Goal: Information Seeking & Learning: Check status

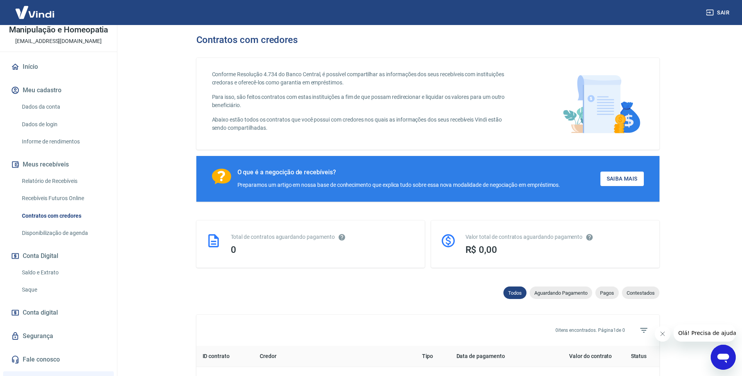
scroll to position [78, 0]
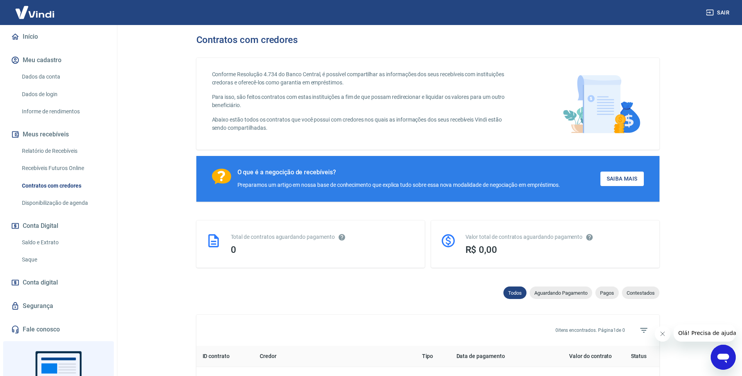
click at [50, 250] on link "Saldo e Extrato" at bounding box center [63, 243] width 89 height 16
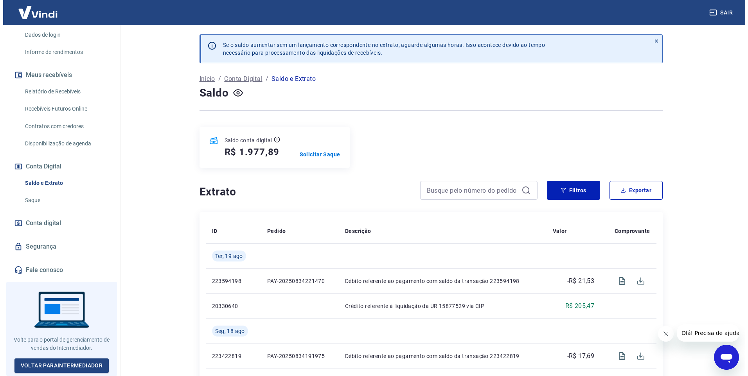
scroll to position [143, 0]
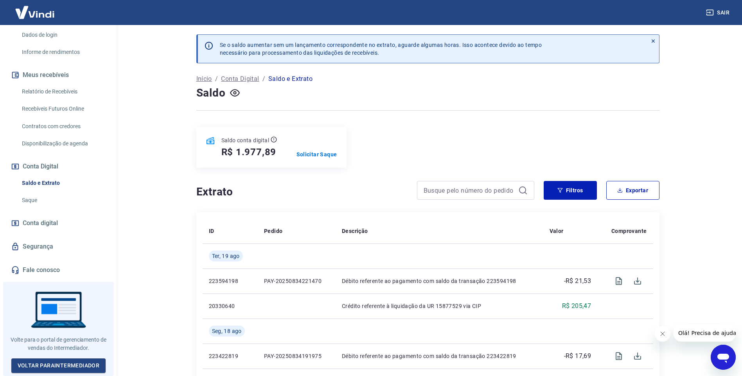
click at [50, 229] on span "Conta digital" at bounding box center [40, 223] width 35 height 11
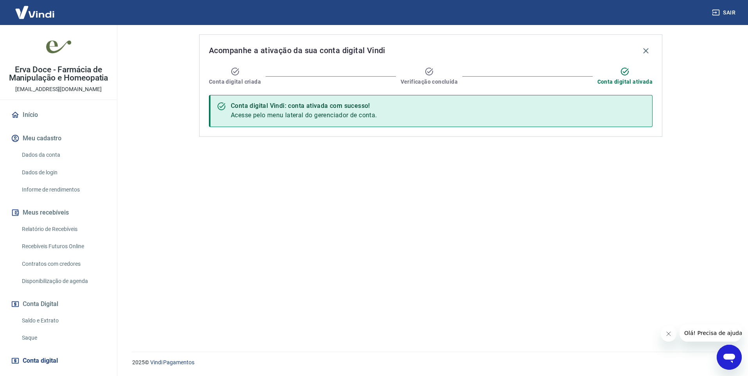
click at [48, 160] on link "Dados da conta" at bounding box center [63, 155] width 89 height 16
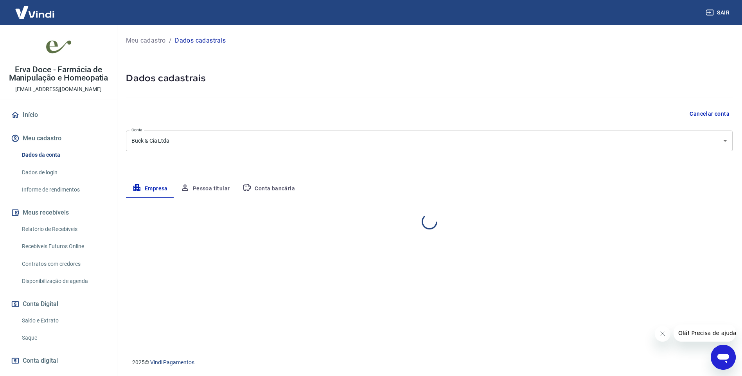
select select "SP"
select select "business"
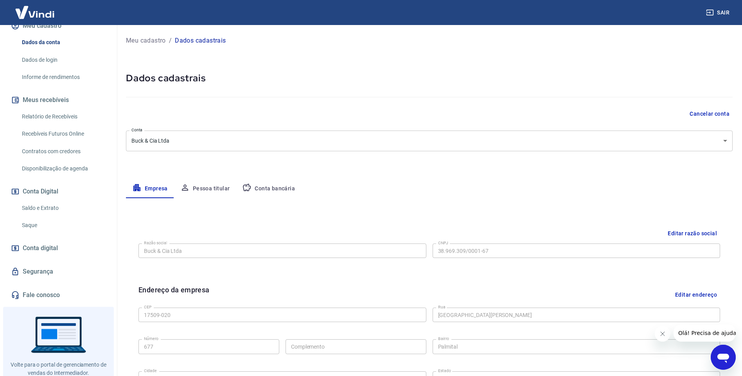
scroll to position [117, 0]
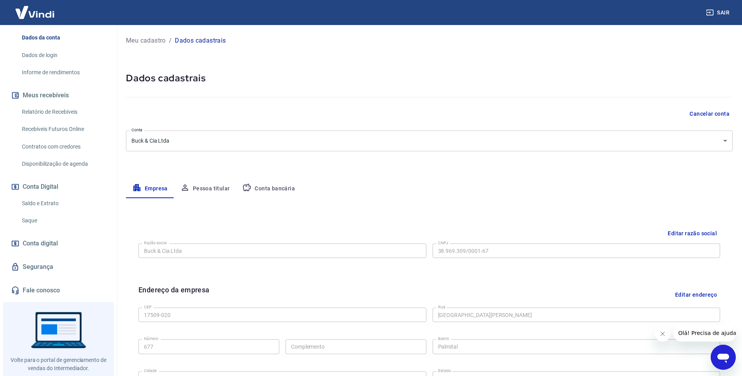
click at [46, 210] on link "Saldo e Extrato" at bounding box center [63, 204] width 89 height 16
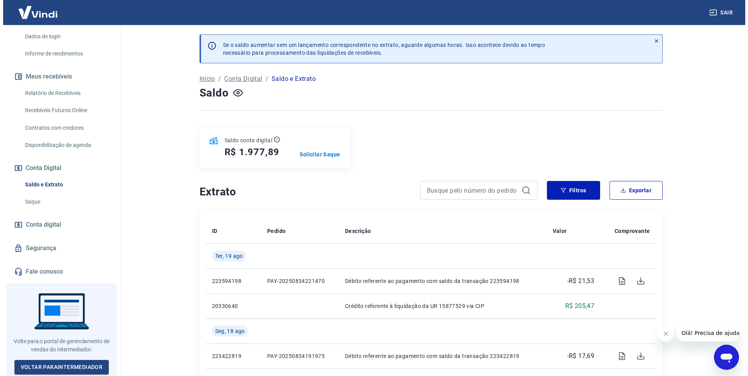
scroll to position [143, 0]
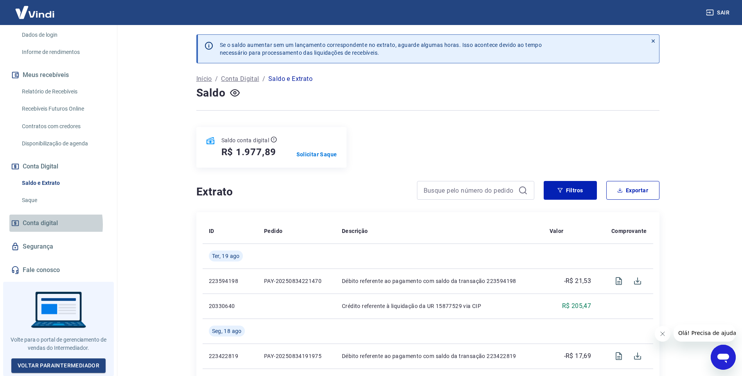
click at [35, 227] on span "Conta digital" at bounding box center [40, 223] width 35 height 11
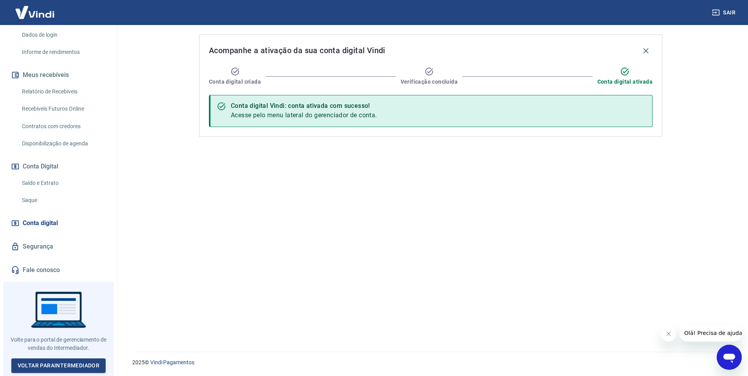
scroll to position [143, 0]
click at [53, 364] on link "Voltar para Intermediador" at bounding box center [58, 366] width 95 height 14
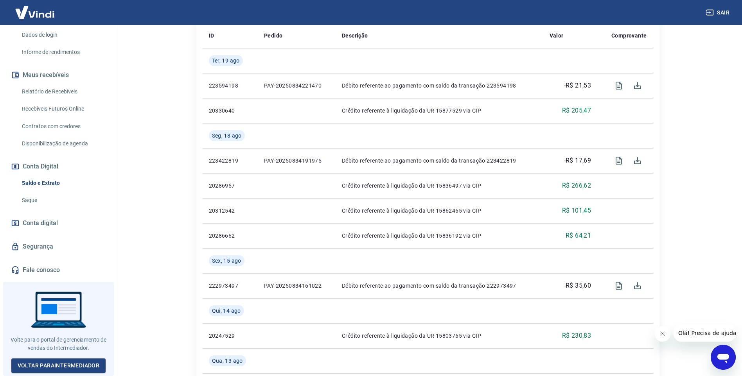
scroll to position [143, 0]
click at [71, 274] on link "Fale conosco" at bounding box center [58, 270] width 98 height 17
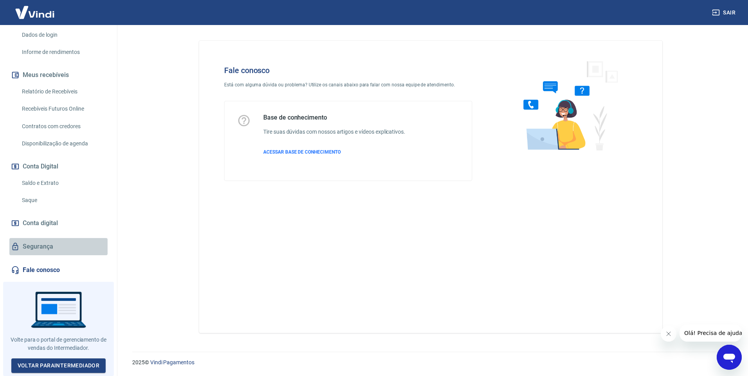
click at [71, 243] on link "Segurança" at bounding box center [58, 246] width 98 height 17
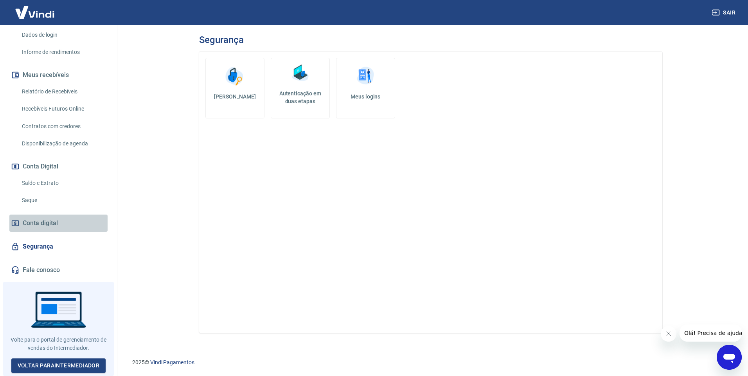
click at [72, 228] on link "Conta digital" at bounding box center [58, 223] width 98 height 17
